Goal: Check status: Check status

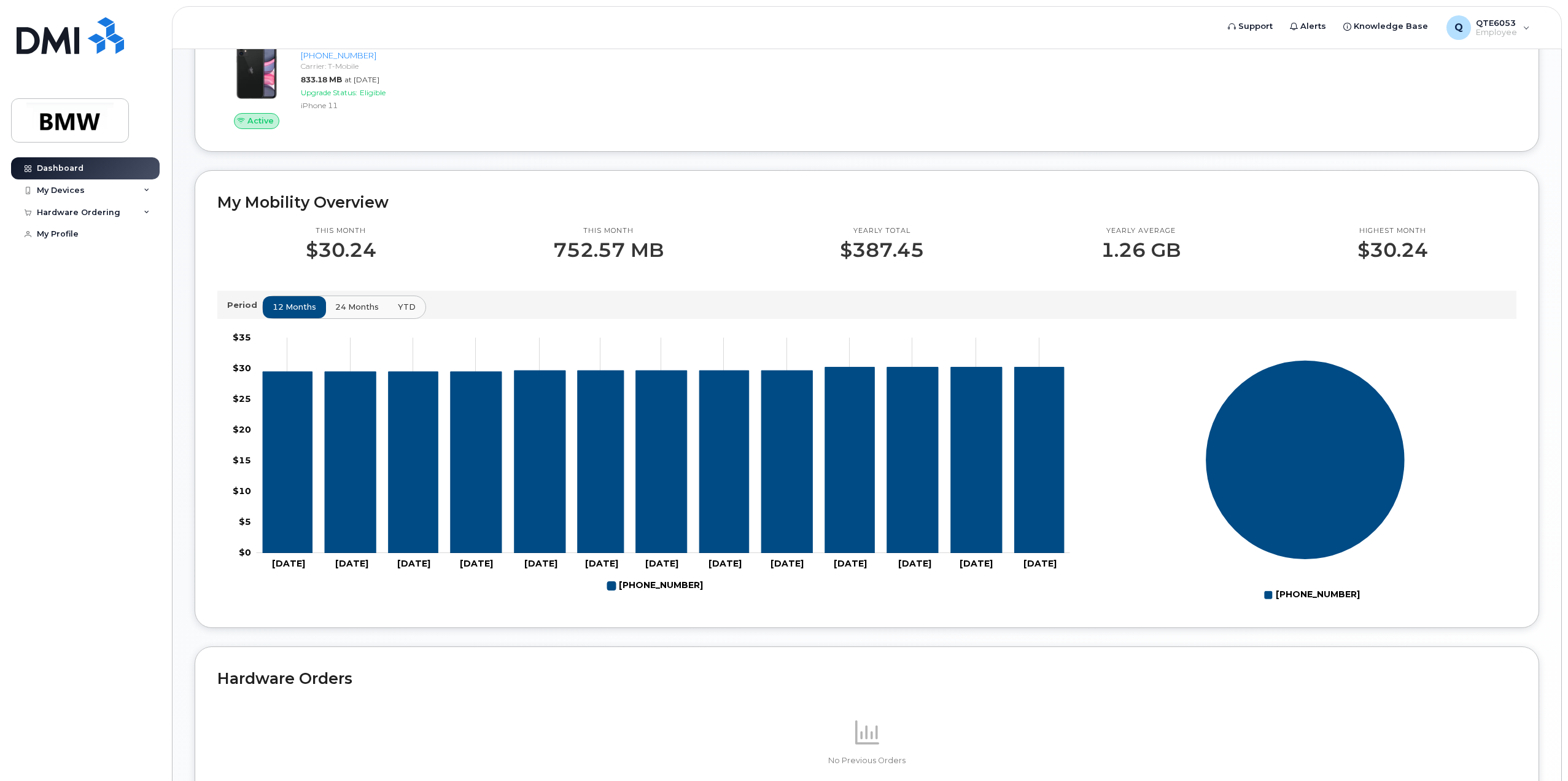
scroll to position [81, 0]
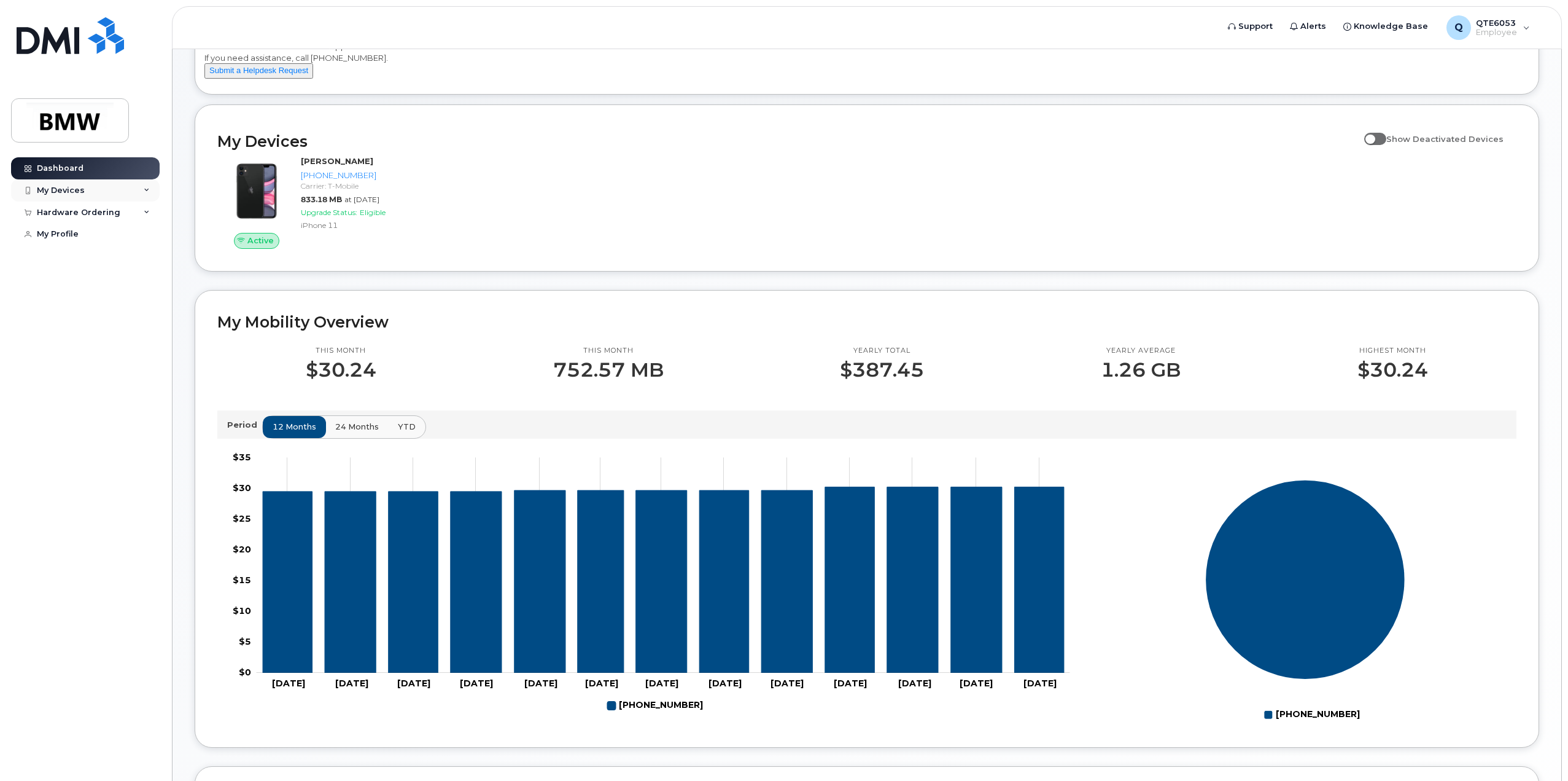
click at [116, 194] on div "My Devices" at bounding box center [85, 191] width 149 height 22
click at [71, 253] on div at bounding box center [55, 243] width 32 height 24
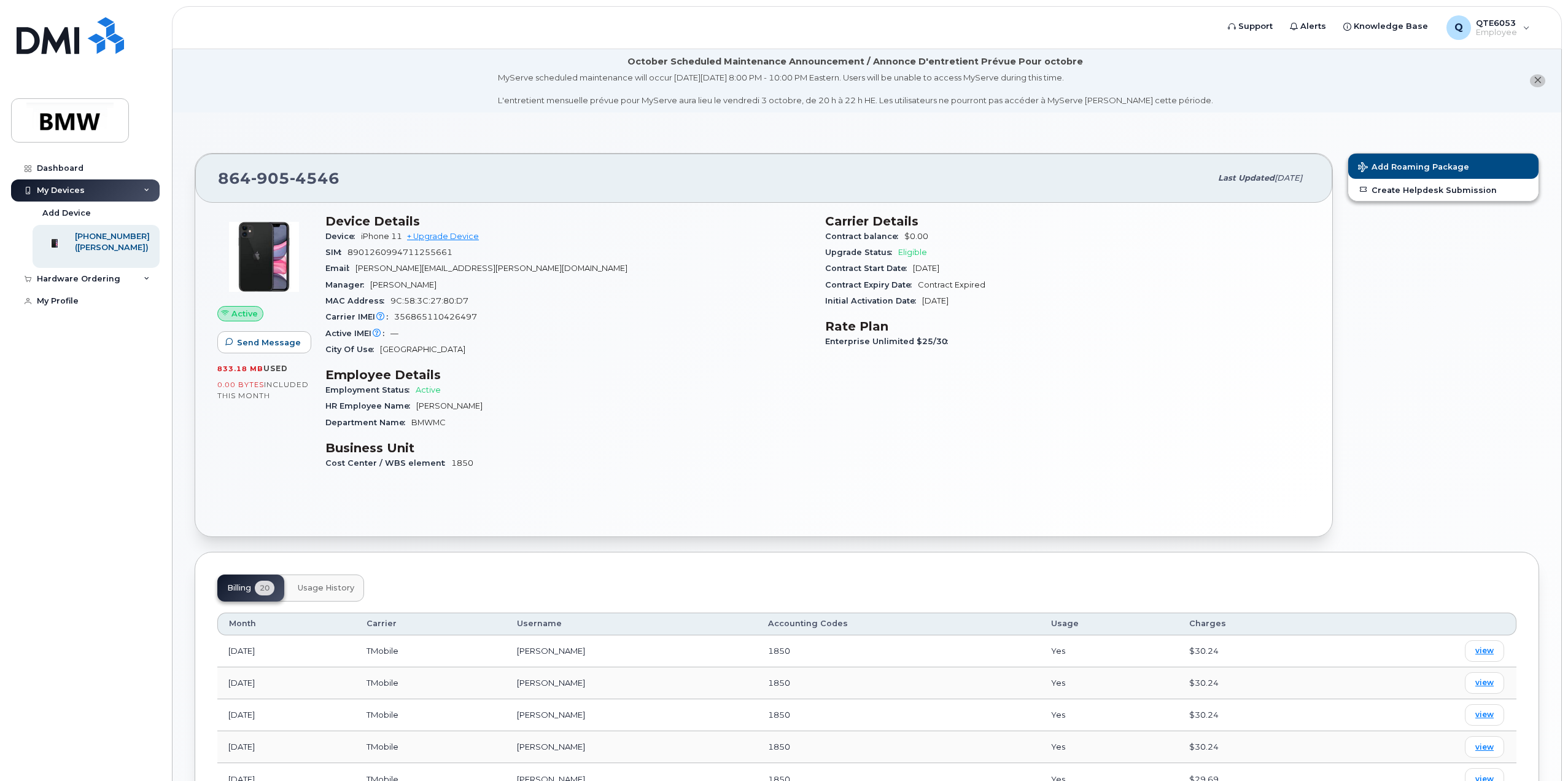
drag, startPoint x: 453, startPoint y: 253, endPoint x: 520, endPoint y: 254, distance: 67.0
click at [520, 254] on div "SIM 8901260994711255661" at bounding box center [568, 252] width 485 height 16
